Goal: Navigation & Orientation: Find specific page/section

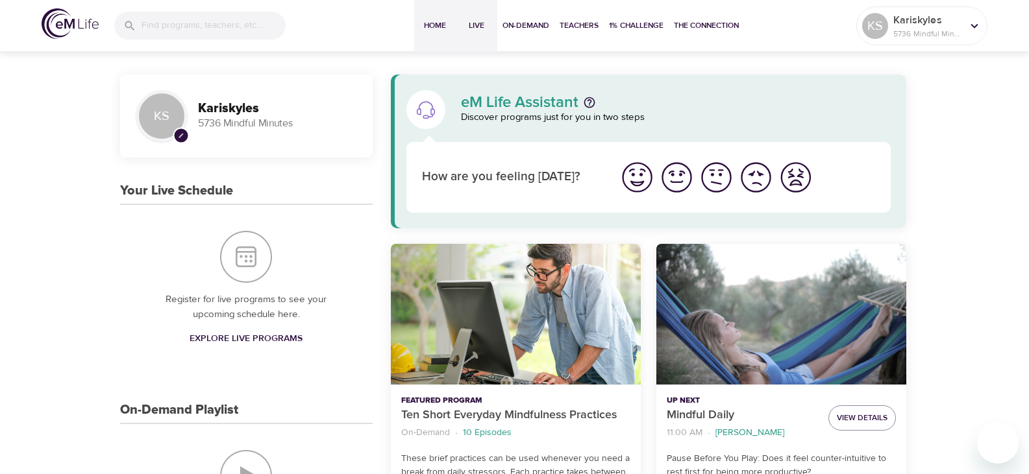
click at [476, 25] on span "Live" at bounding box center [476, 26] width 31 height 14
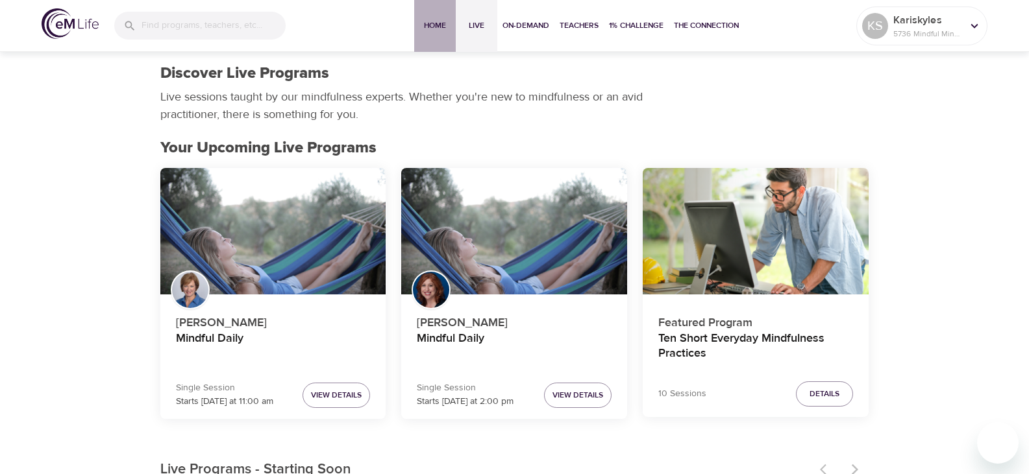
click at [437, 21] on span "Home" at bounding box center [434, 26] width 31 height 14
